Goal: Task Accomplishment & Management: Manage account settings

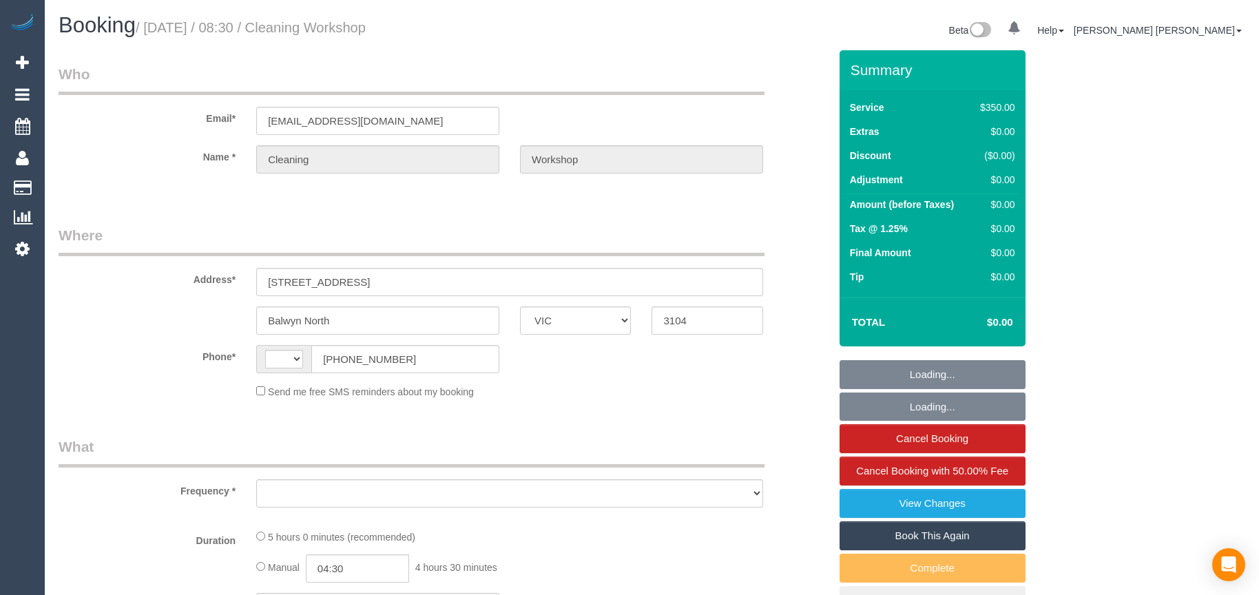
select select "VIC"
select select "string:AU"
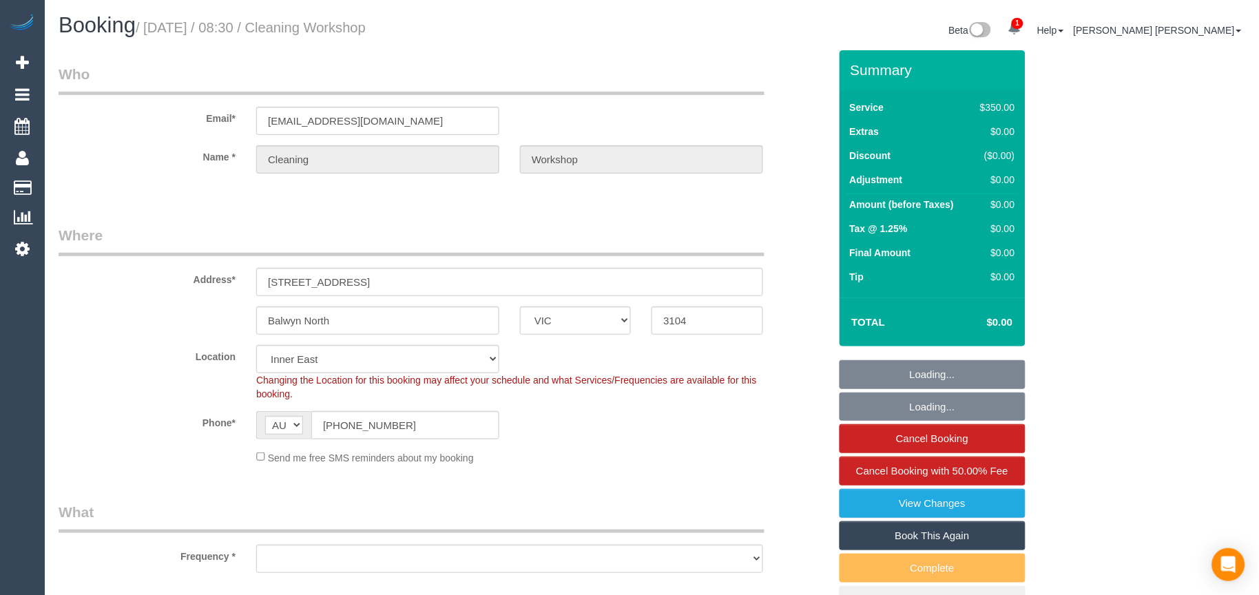
select select "number:28"
select select "object:673"
select select "300"
select select "object:1499"
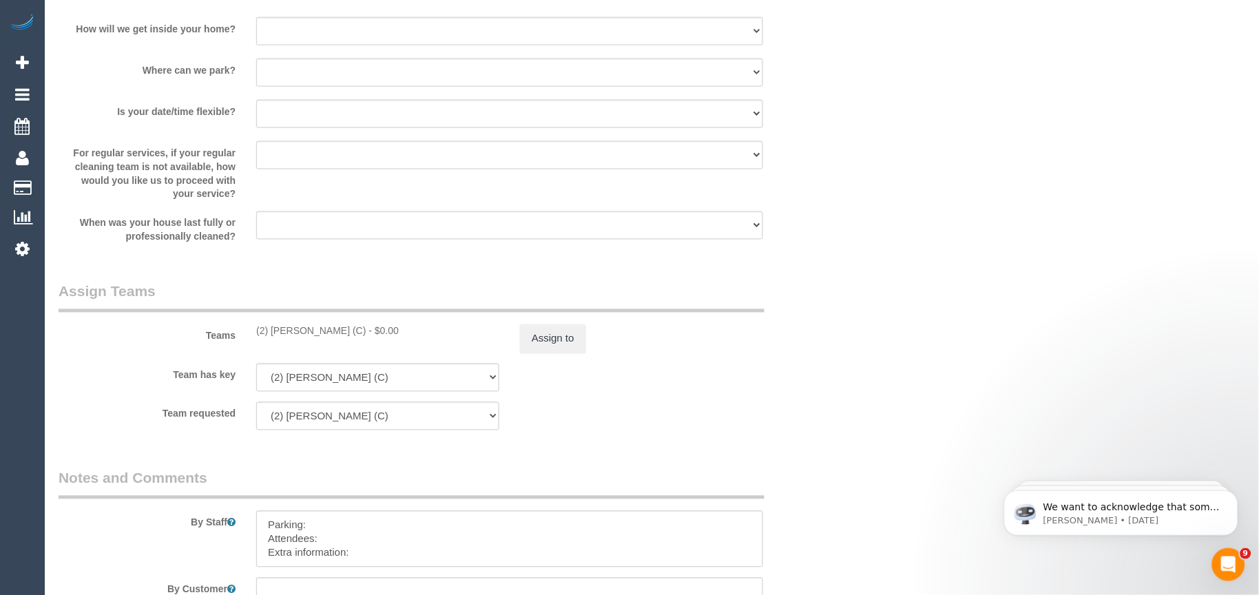
scroll to position [2066, 0]
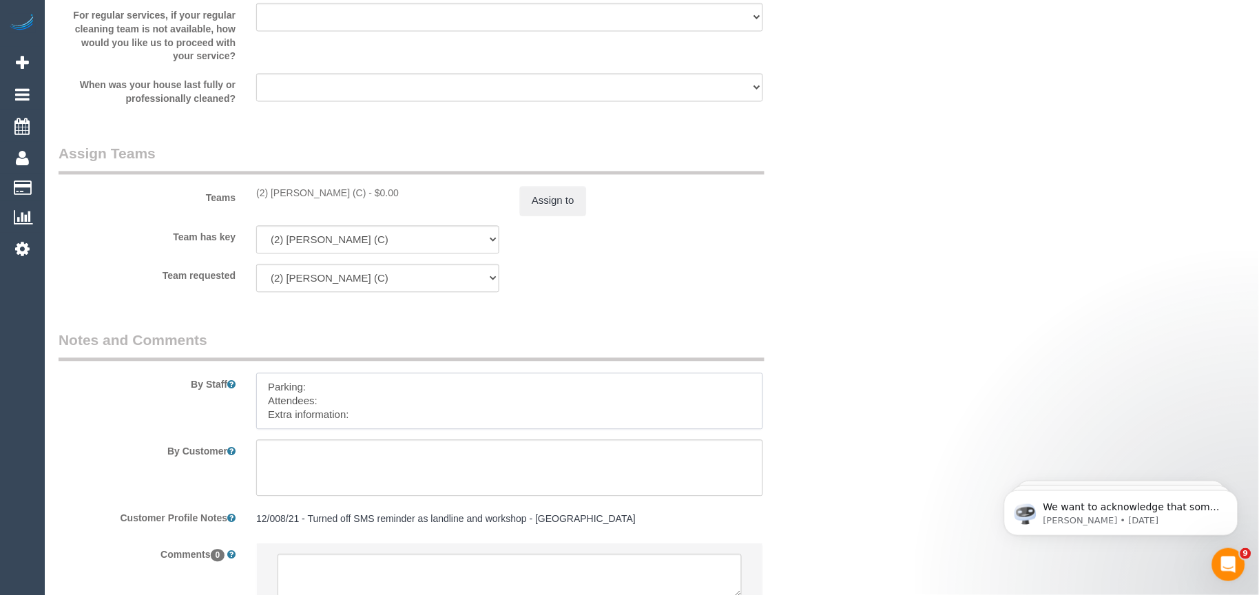
click at [397, 402] on textarea at bounding box center [509, 401] width 507 height 56
click at [825, 426] on div "By Staff" at bounding box center [443, 380] width 791 height 99
click at [415, 410] on textarea at bounding box center [509, 401] width 507 height 56
paste textarea "The candidates for [DATE] are [PERSON_NAME] (Co) [PHONE_NUMBER], [PERSON_NAME] …"
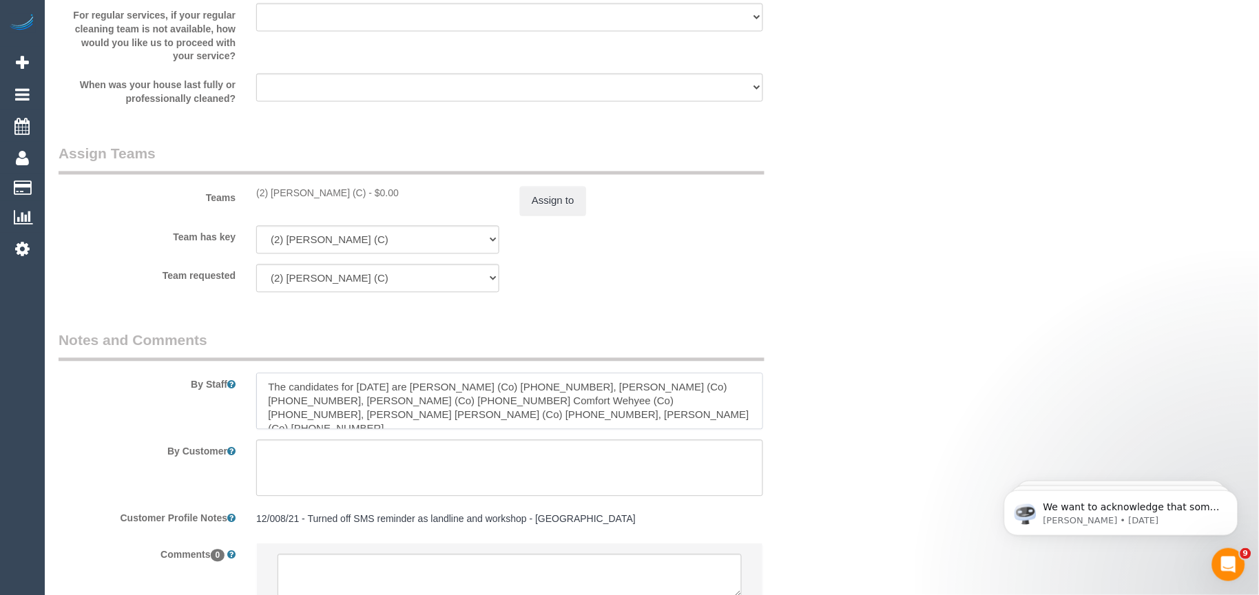
drag, startPoint x: 430, startPoint y: 404, endPoint x: 313, endPoint y: 404, distance: 117.1
click at [263, 398] on textarea at bounding box center [509, 401] width 507 height 56
paste textarea "Candidates Details:"
click at [350, 404] on textarea at bounding box center [509, 401] width 507 height 56
paste textarea "Workshop Customer's Name and Contact No.:"
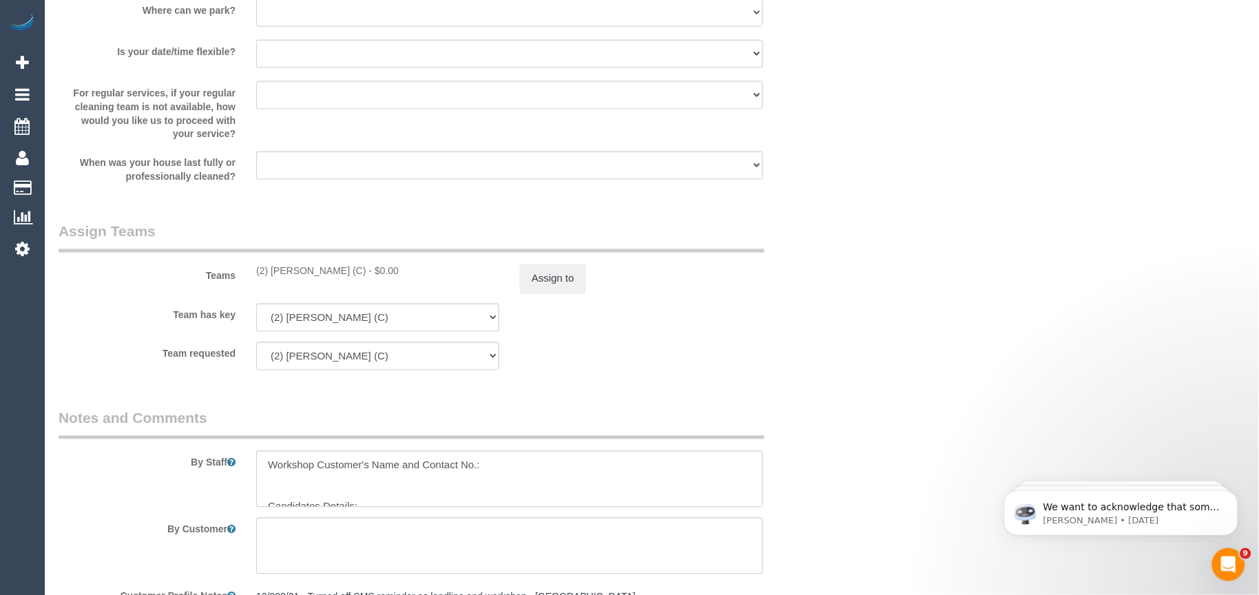
scroll to position [1989, 0]
click at [457, 471] on textarea at bounding box center [509, 478] width 507 height 56
click at [504, 470] on textarea at bounding box center [509, 478] width 507 height 56
paste textarea "[PERSON_NAME]"
paste textarea "414418901"
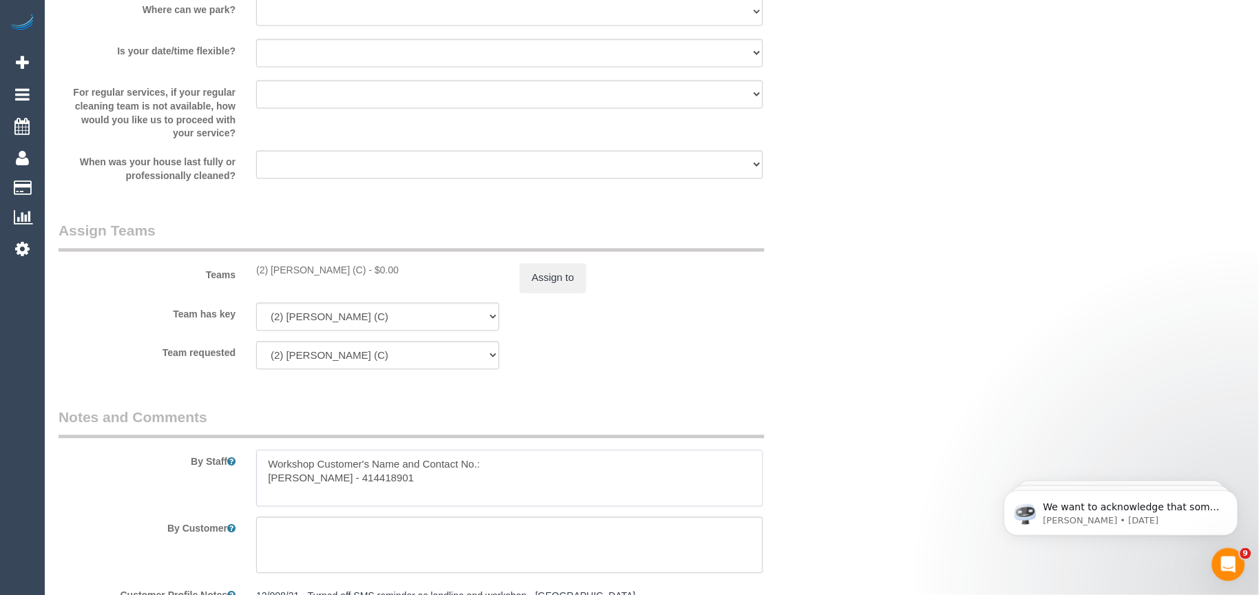
scroll to position [2066, 0]
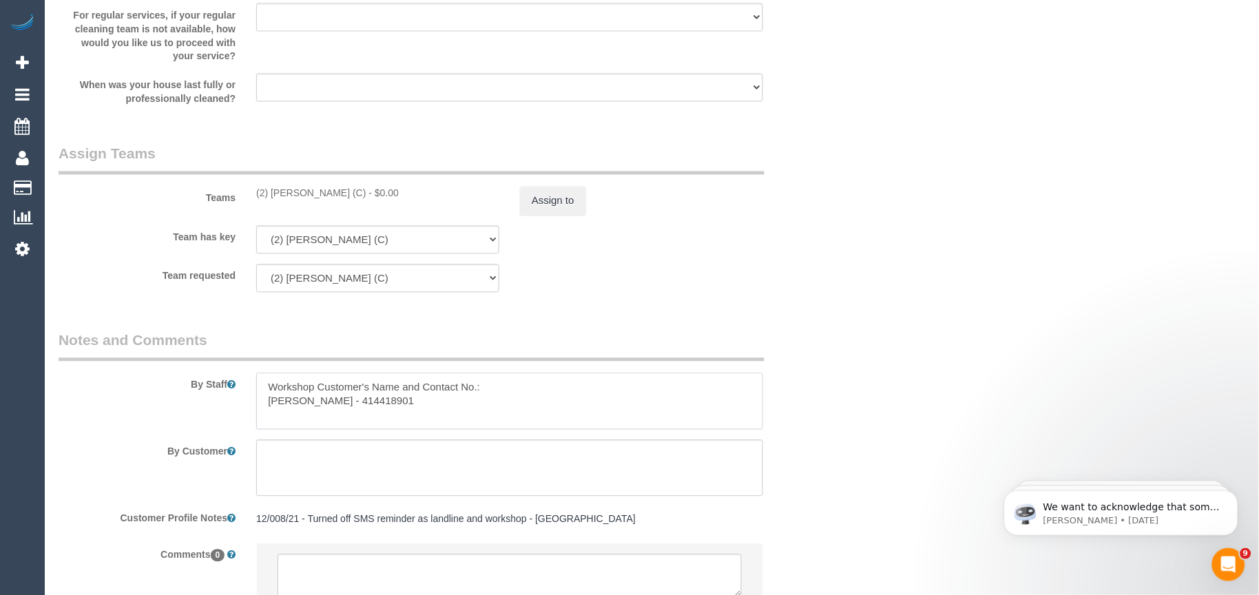
click at [494, 424] on textarea at bounding box center [509, 401] width 507 height 56
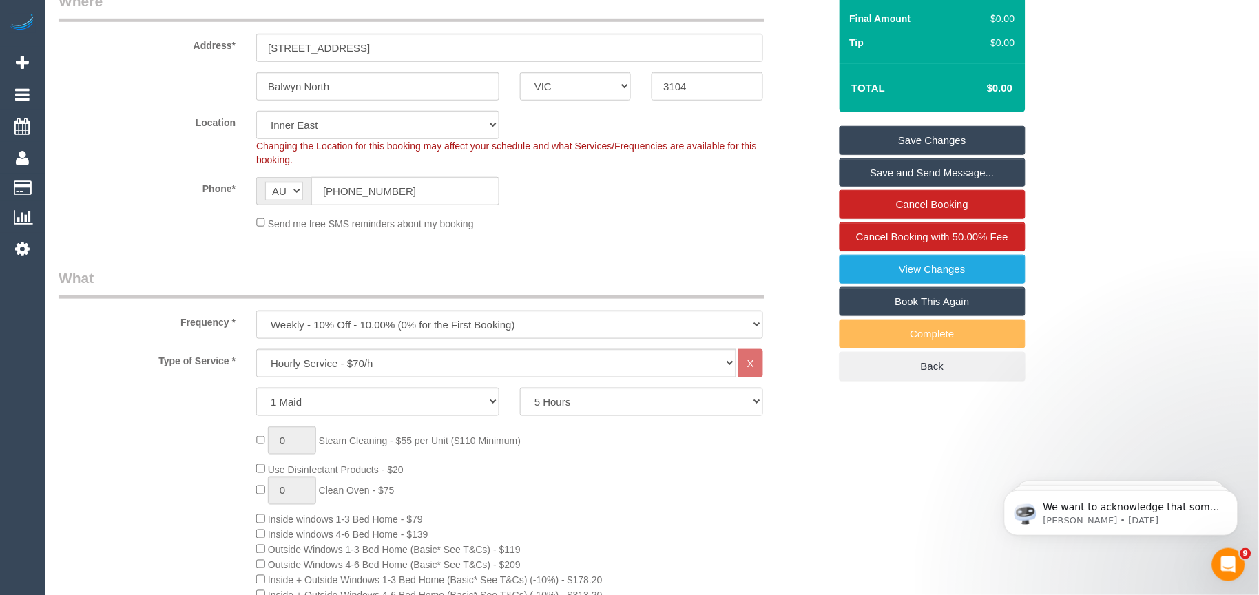
scroll to position [76, 0]
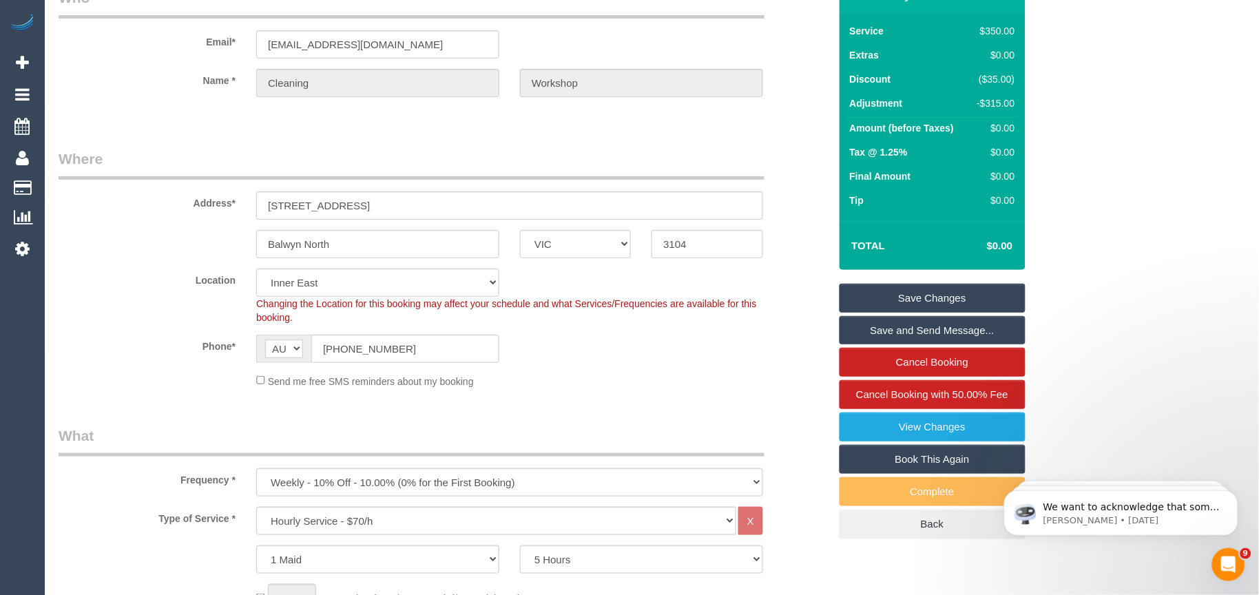
type textarea "Workshop Customer's Name and Contact No.: [PERSON_NAME] - 414418901 Candidates …"
click at [889, 296] on link "Save Changes" at bounding box center [933, 298] width 186 height 29
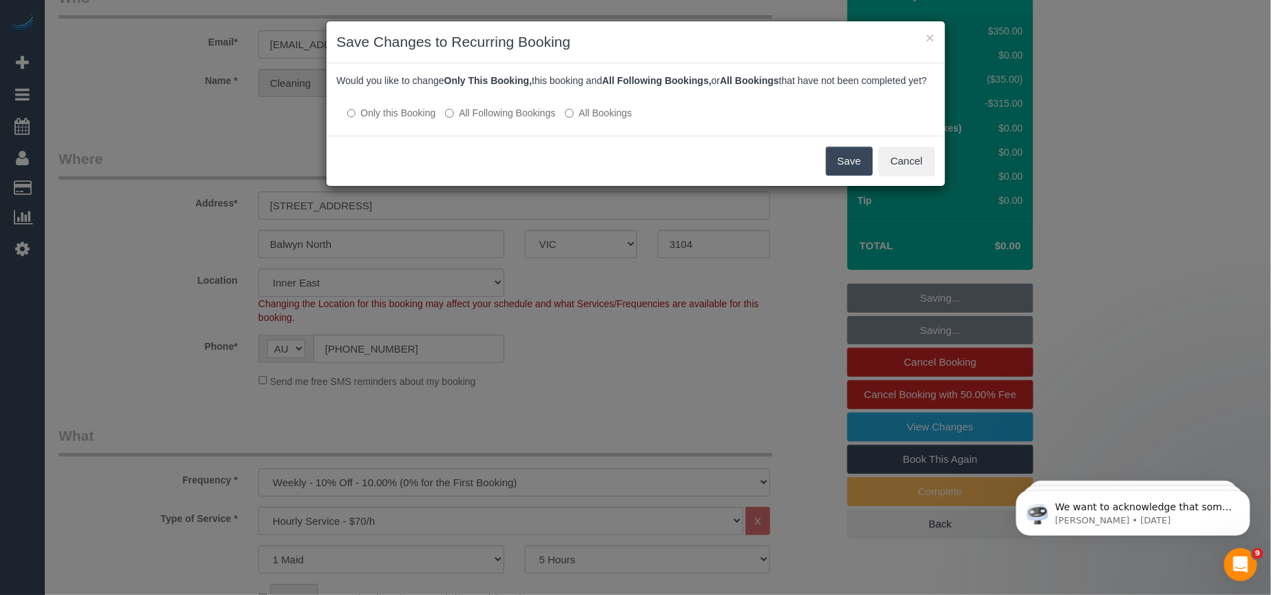
click at [837, 176] on button "Save" at bounding box center [849, 161] width 47 height 29
